Goal: Check status: Check status

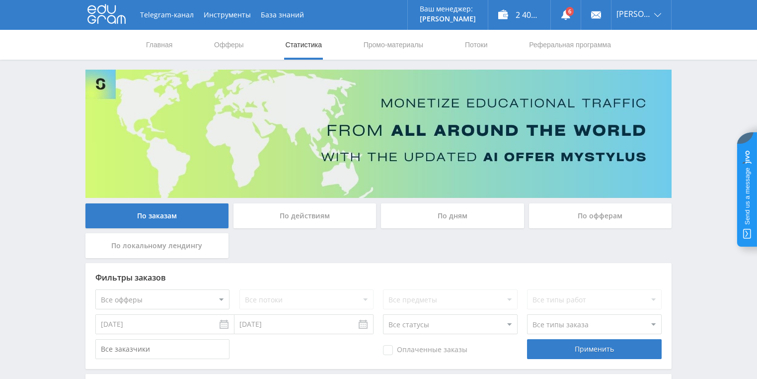
drag, startPoint x: 0, startPoint y: 0, endPoint x: 61, endPoint y: 96, distance: 114.1
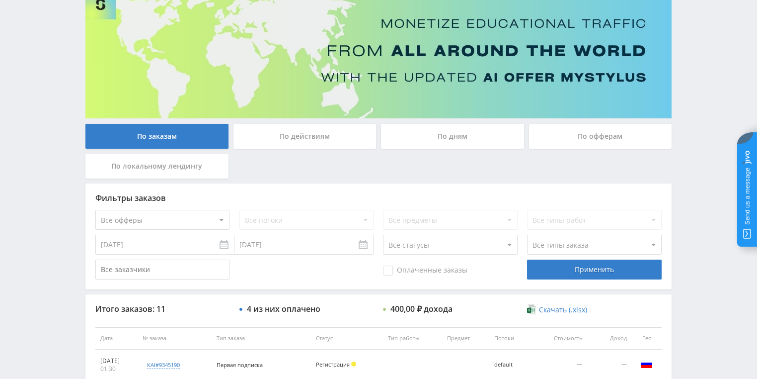
click at [292, 127] on div "По действиям" at bounding box center [304, 136] width 143 height 25
click at [0, 0] on input "По действиям" at bounding box center [0, 0] width 0 height 0
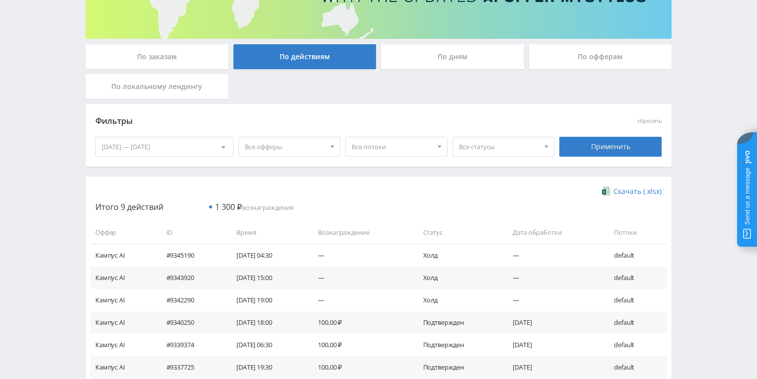
click at [433, 58] on div "По дням" at bounding box center [452, 56] width 143 height 25
click at [0, 0] on input "По дням" at bounding box center [0, 0] width 0 height 0
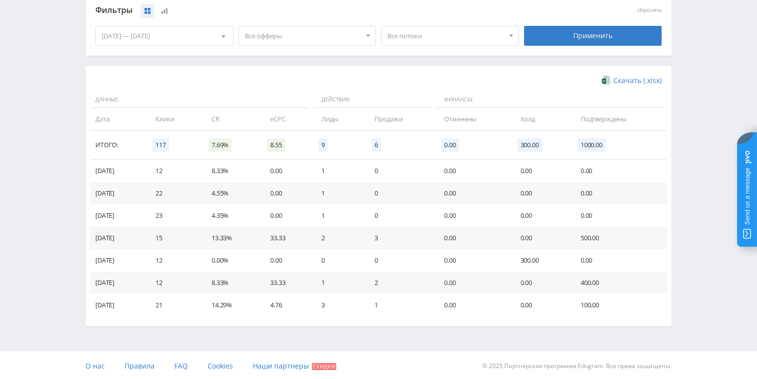
scroll to position [271, 0]
